Goal: Transaction & Acquisition: Obtain resource

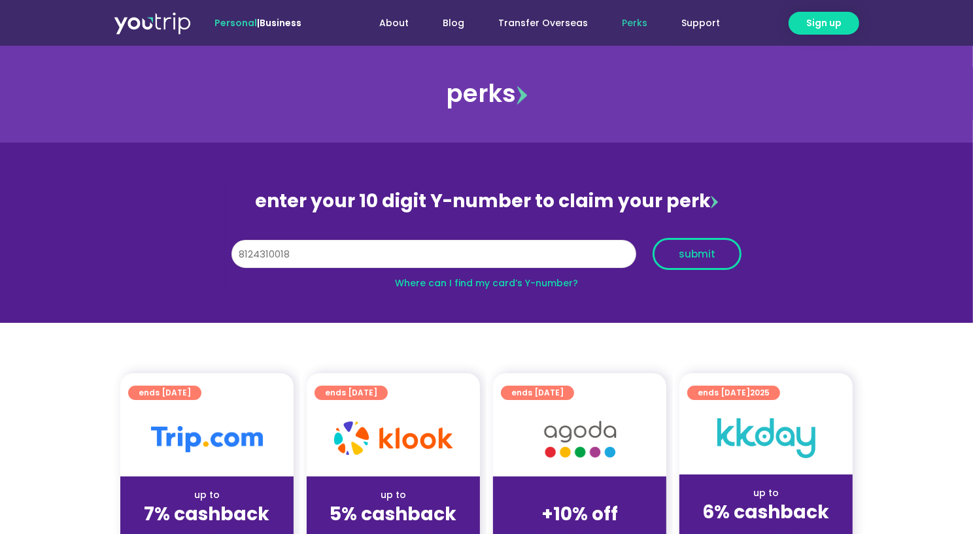
type input "8124310018"
click at [700, 249] on span "submit" at bounding box center [697, 254] width 37 height 10
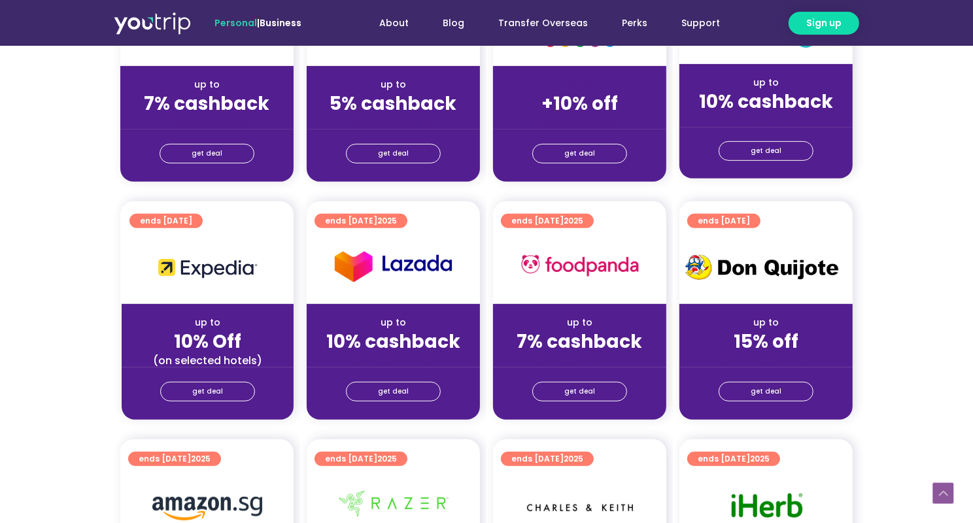
scroll to position [468, 0]
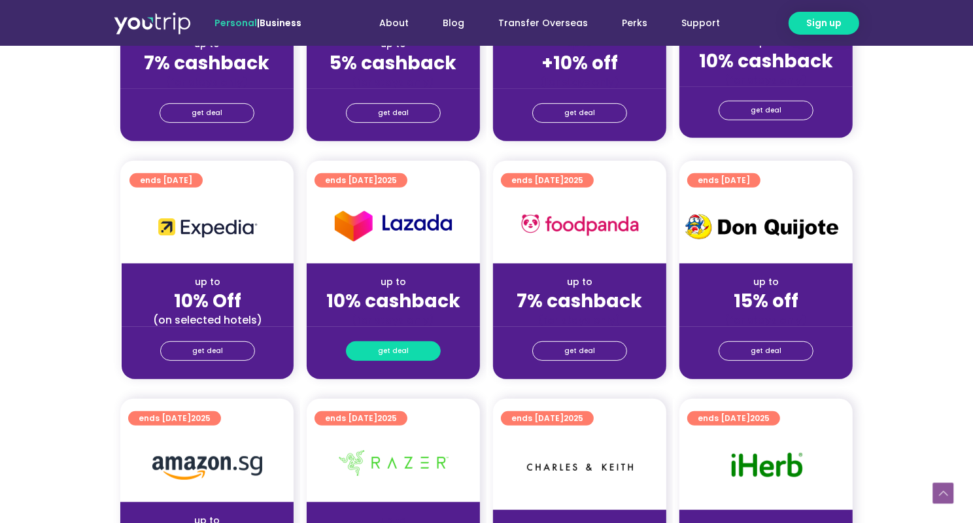
click at [392, 360] on span "get deal" at bounding box center [393, 351] width 31 height 18
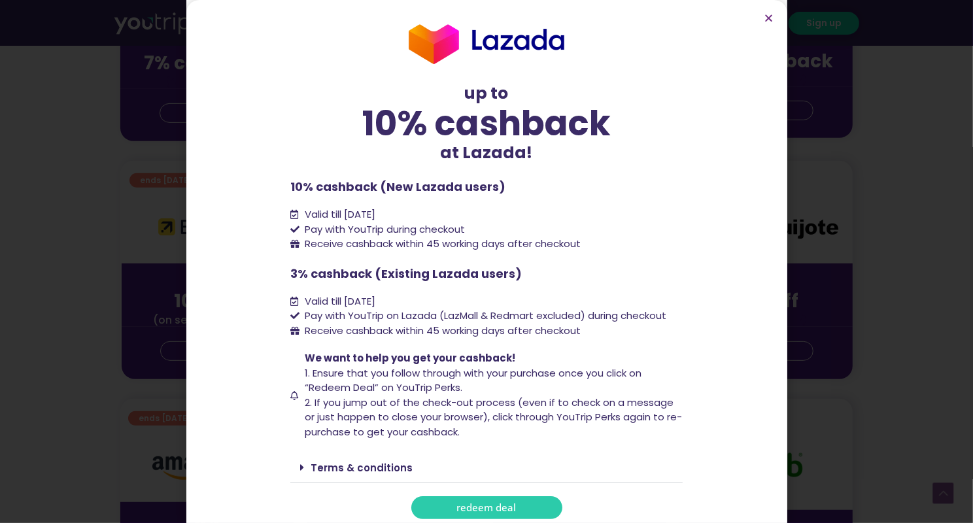
click at [494, 507] on span "redeem deal" at bounding box center [487, 508] width 60 height 10
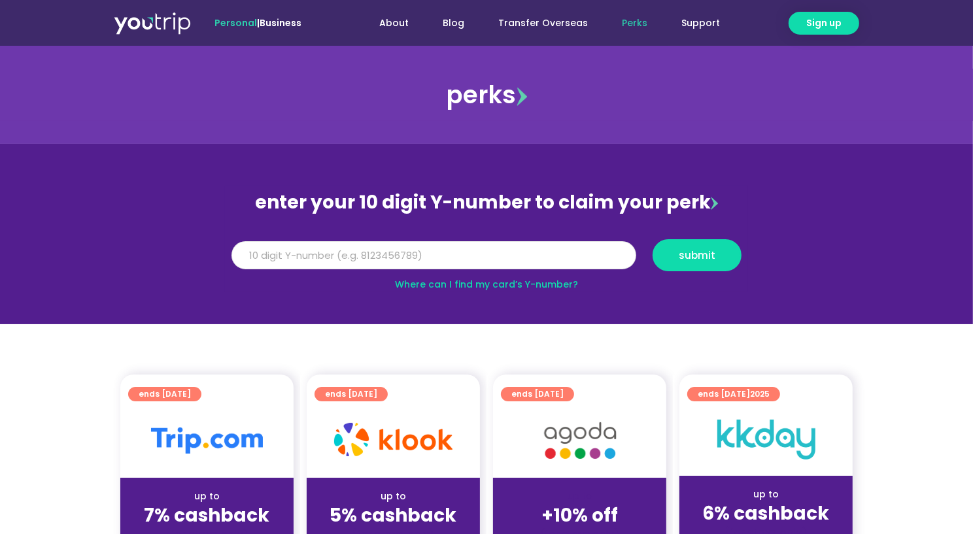
click at [289, 258] on input "Y Number" at bounding box center [433, 255] width 405 height 29
type input "8124310018"
click at [691, 253] on span "submit" at bounding box center [697, 255] width 37 height 10
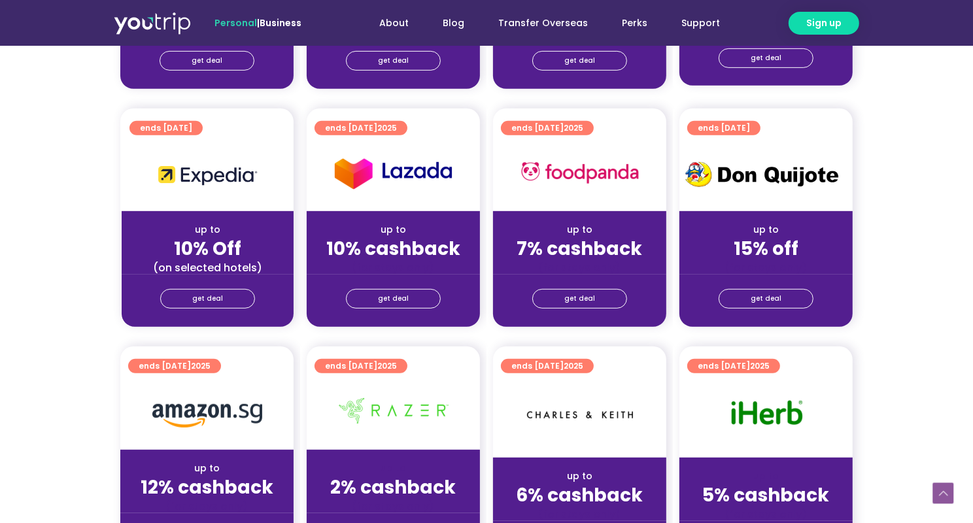
scroll to position [521, 1]
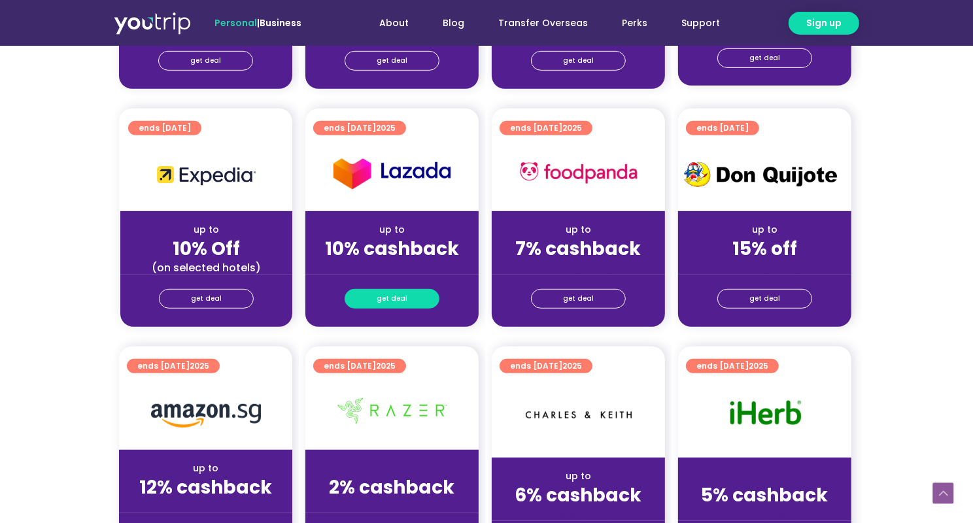
click at [393, 306] on span "get deal" at bounding box center [392, 299] width 31 height 18
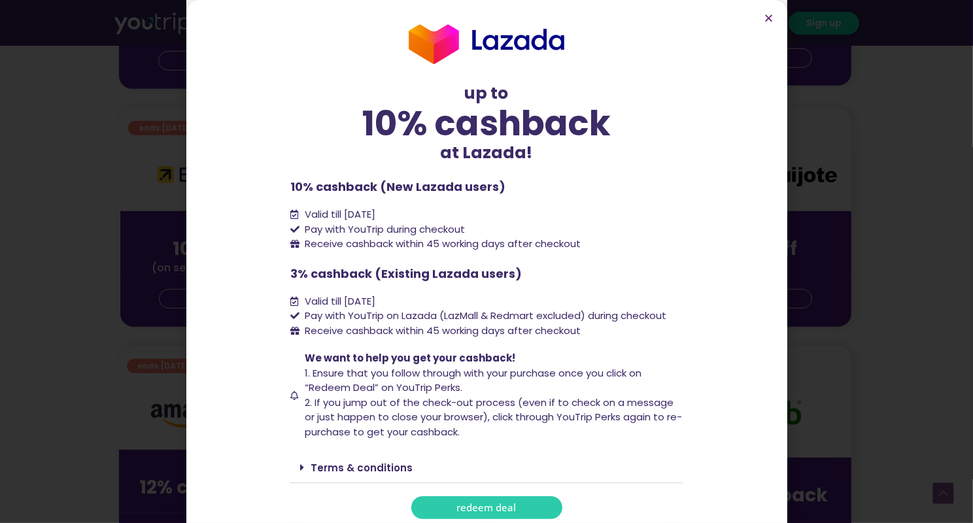
click at [481, 504] on span "redeem deal" at bounding box center [487, 508] width 60 height 10
